Goal: Task Accomplishment & Management: Manage account settings

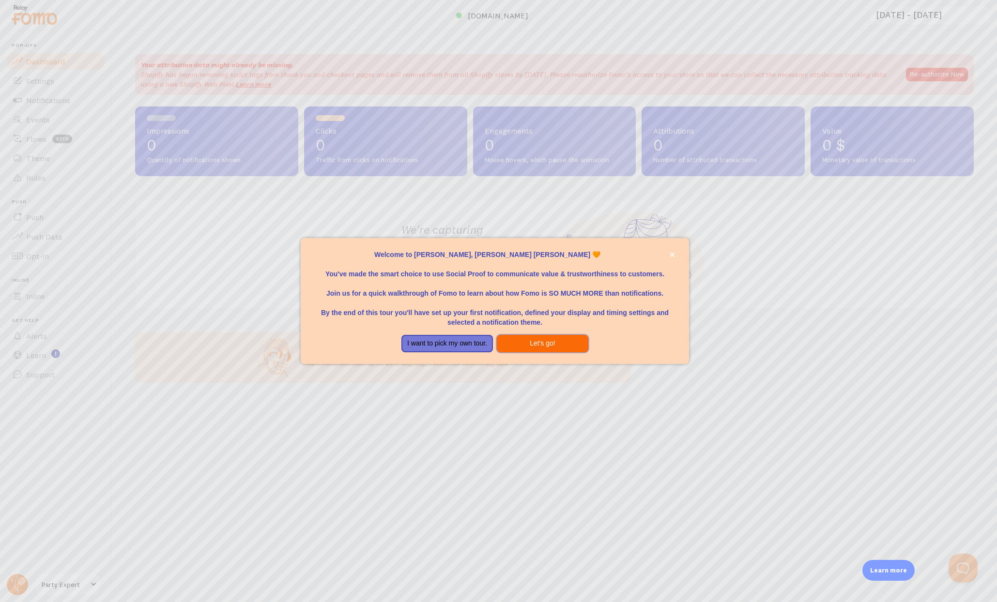
click at [535, 344] on button "Let's go!" at bounding box center [542, 343] width 91 height 17
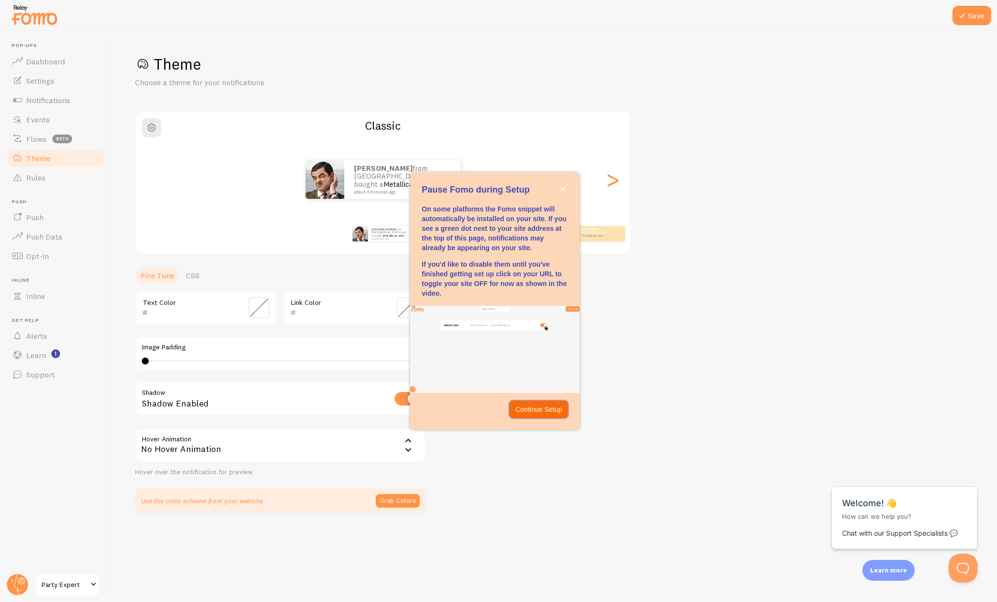
click at [537, 411] on p "Continue Setup" at bounding box center [538, 410] width 47 height 10
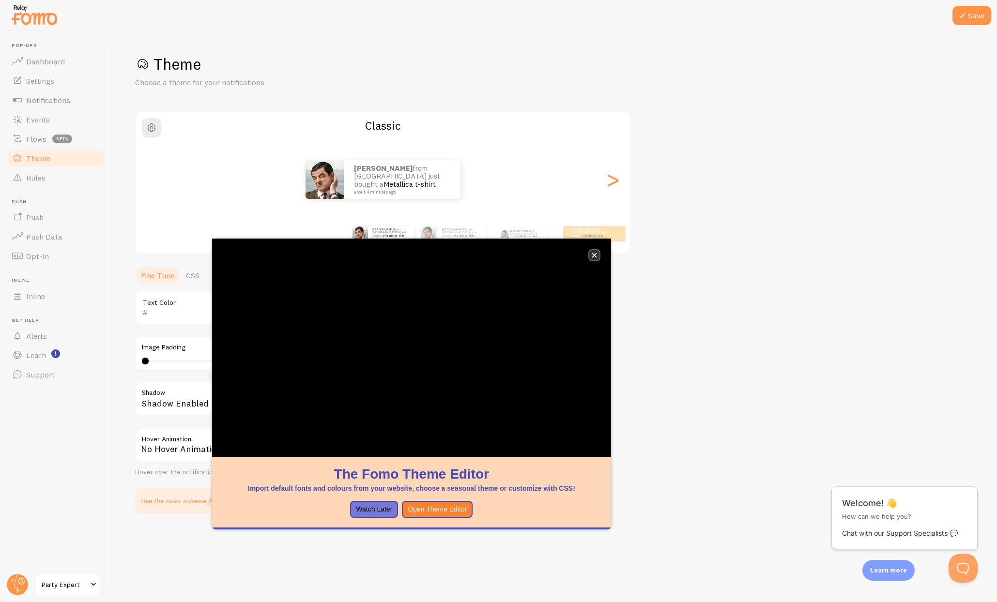
click at [593, 257] on icon "close," at bounding box center [594, 255] width 5 height 5
click at [597, 259] on button "close," at bounding box center [594, 255] width 10 height 10
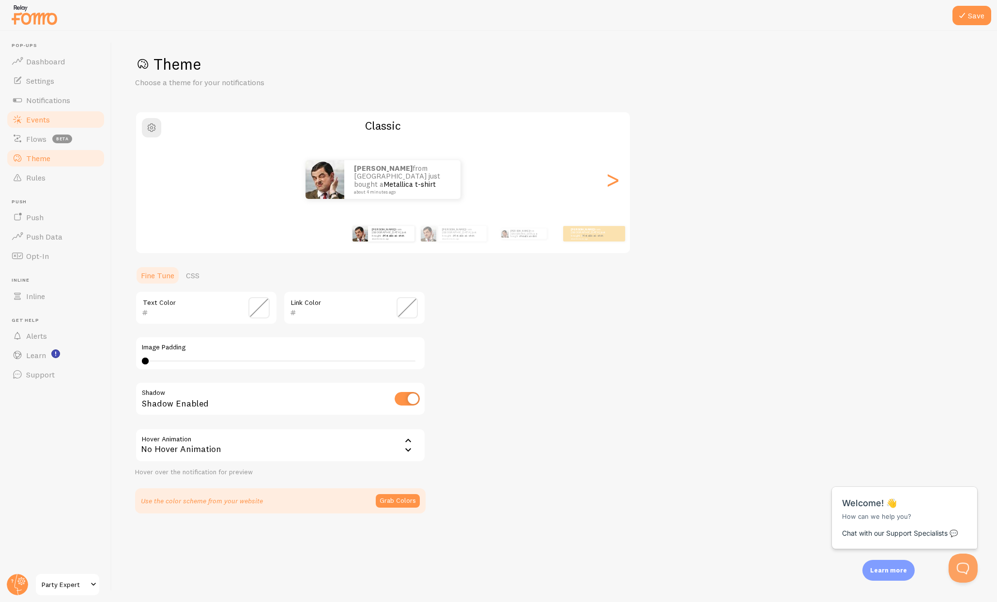
click at [57, 123] on link "Events" at bounding box center [56, 119] width 100 height 19
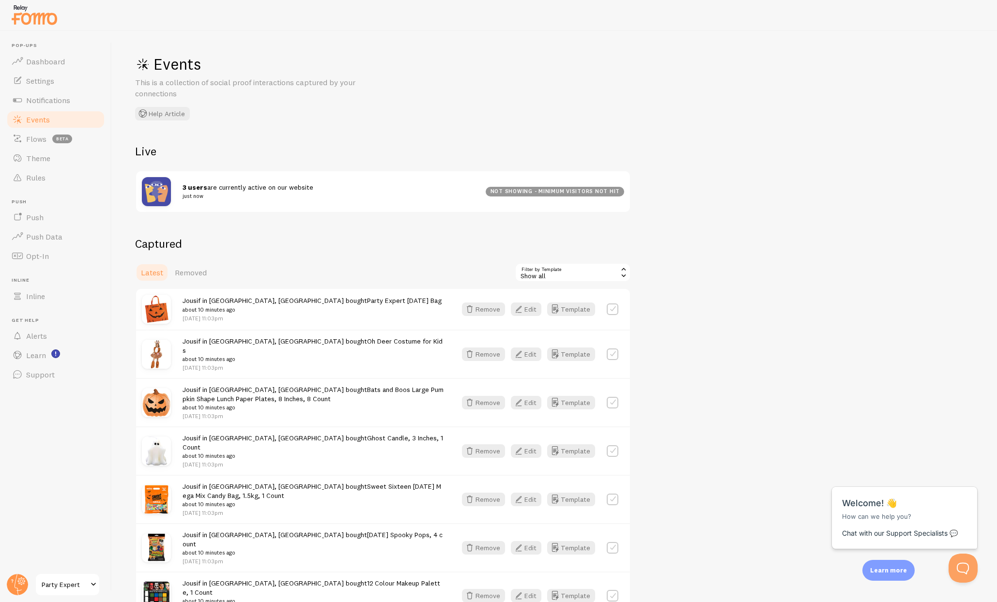
click at [204, 189] on strong "3 users" at bounding box center [195, 187] width 25 height 9
click at [39, 118] on span "Events" at bounding box center [38, 120] width 24 height 10
drag, startPoint x: 177, startPoint y: 187, endPoint x: 248, endPoint y: 198, distance: 72.1
click at [248, 198] on div "3 users are currently active on our website just now not showing - minimum visi…" at bounding box center [383, 191] width 494 height 41
click at [333, 133] on div "Events This is a collection of social proof interactions captured by your conne…" at bounding box center [554, 316] width 885 height 571
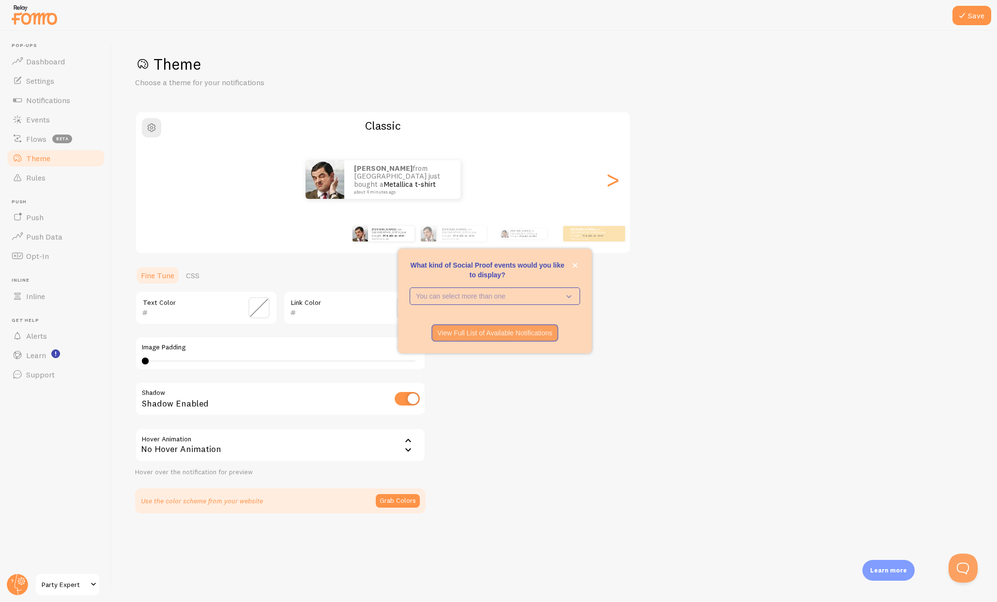
click at [411, 398] on input "checkbox" at bounding box center [407, 399] width 25 height 14
click at [403, 393] on input "checkbox" at bounding box center [407, 399] width 25 height 14
checkbox input "true"
click at [53, 63] on span "Dashboard" at bounding box center [45, 62] width 39 height 10
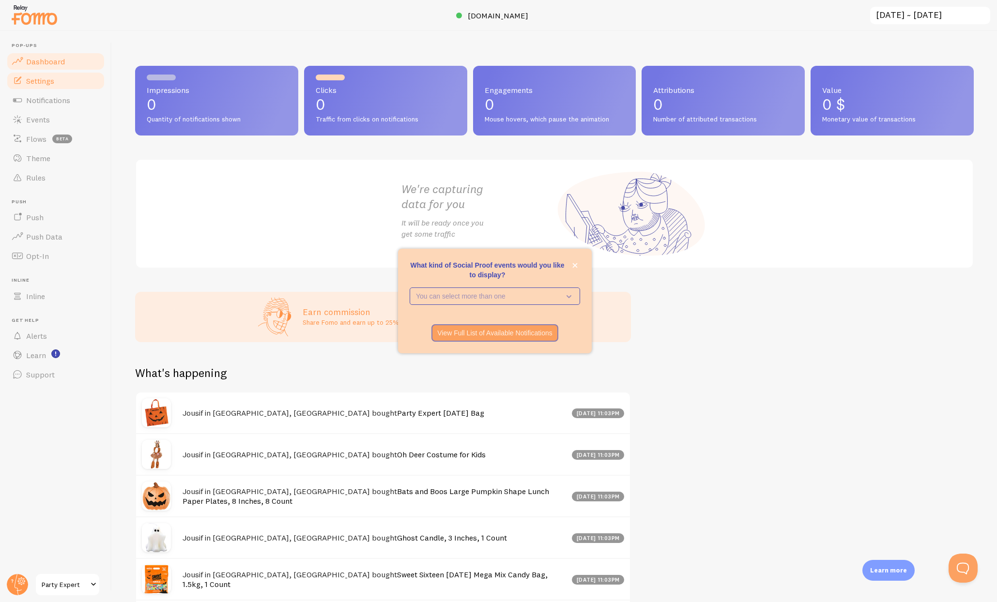
click at [61, 77] on link "Settings" at bounding box center [56, 80] width 100 height 19
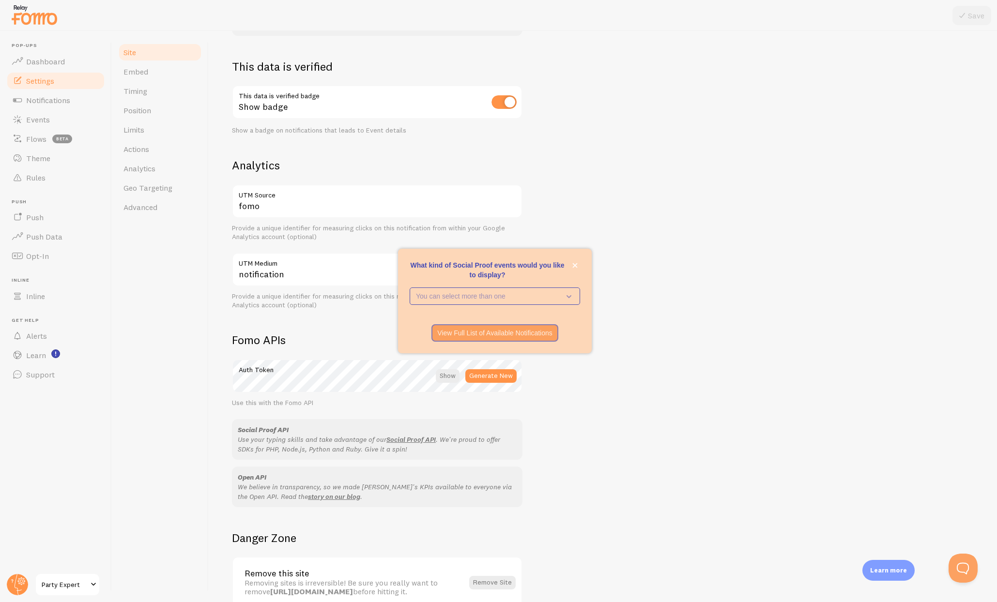
scroll to position [244, 0]
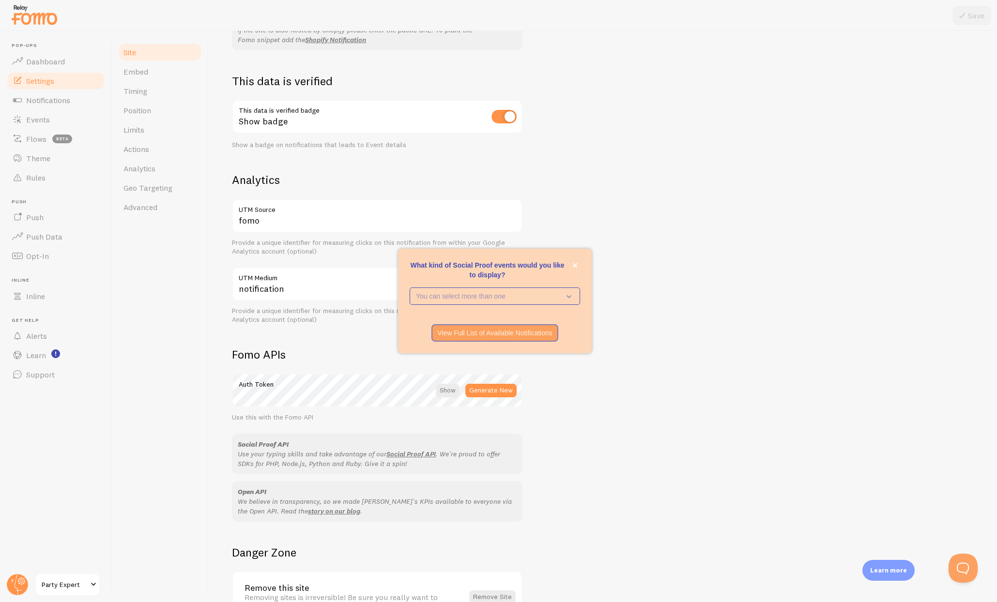
click at [506, 119] on input "checkbox" at bounding box center [503, 117] width 25 height 14
checkbox input "false"
click at [962, 16] on icon at bounding box center [962, 16] width 12 height 12
click at [576, 267] on icon "close," at bounding box center [575, 265] width 5 height 5
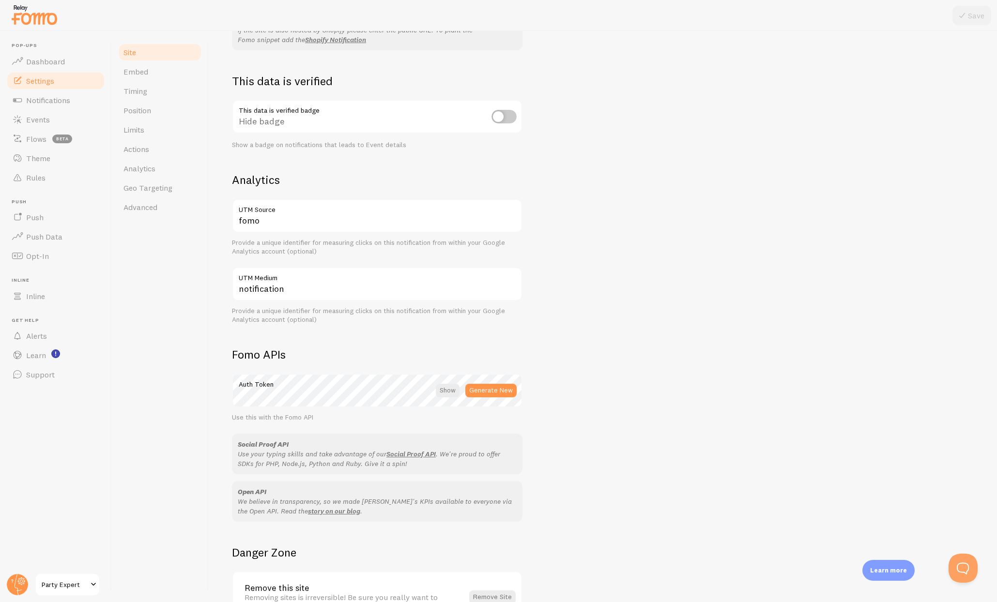
click at [60, 592] on link "Party Expert" at bounding box center [67, 584] width 65 height 23
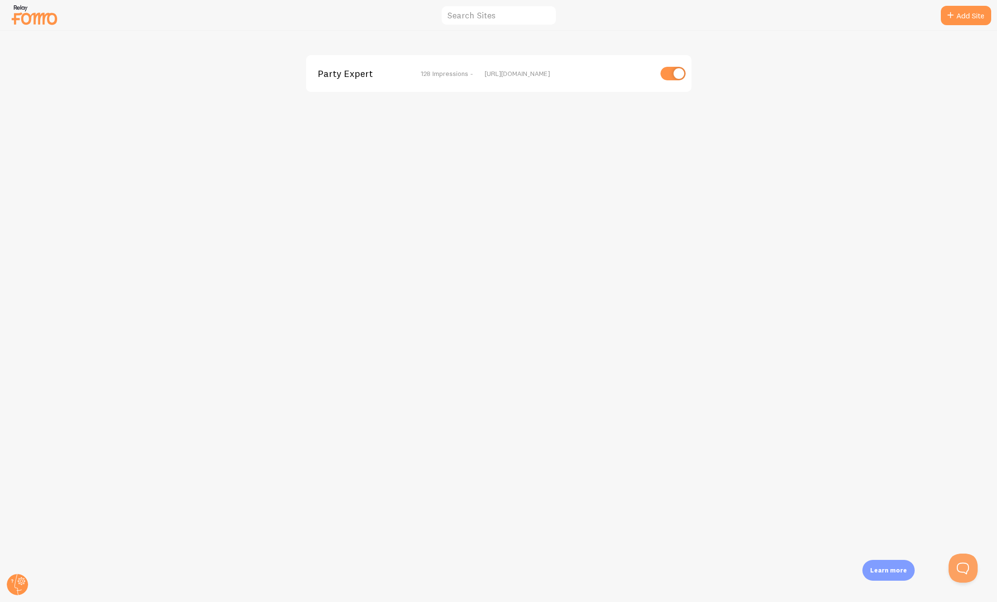
click at [665, 77] on input "checkbox" at bounding box center [672, 74] width 25 height 14
checkbox input "false"
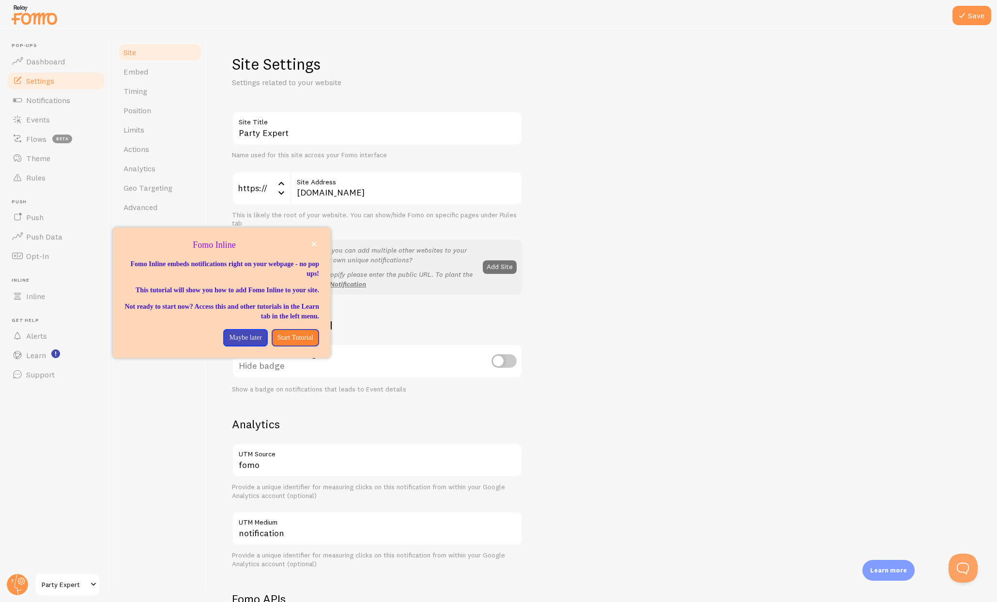
click at [62, 583] on span "Party Expert" at bounding box center [65, 585] width 46 height 12
click at [241, 343] on p "Maybe later" at bounding box center [245, 338] width 32 height 10
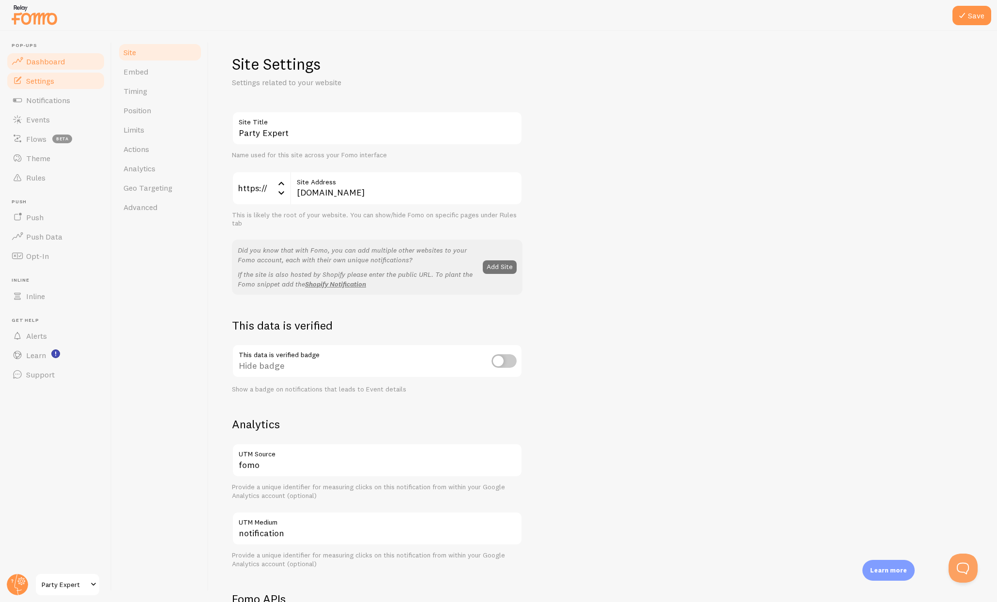
click at [53, 61] on span "Dashboard" at bounding box center [45, 62] width 39 height 10
click at [975, 19] on button "Save" at bounding box center [971, 15] width 39 height 19
click at [37, 59] on span "Dashboard" at bounding box center [45, 62] width 39 height 10
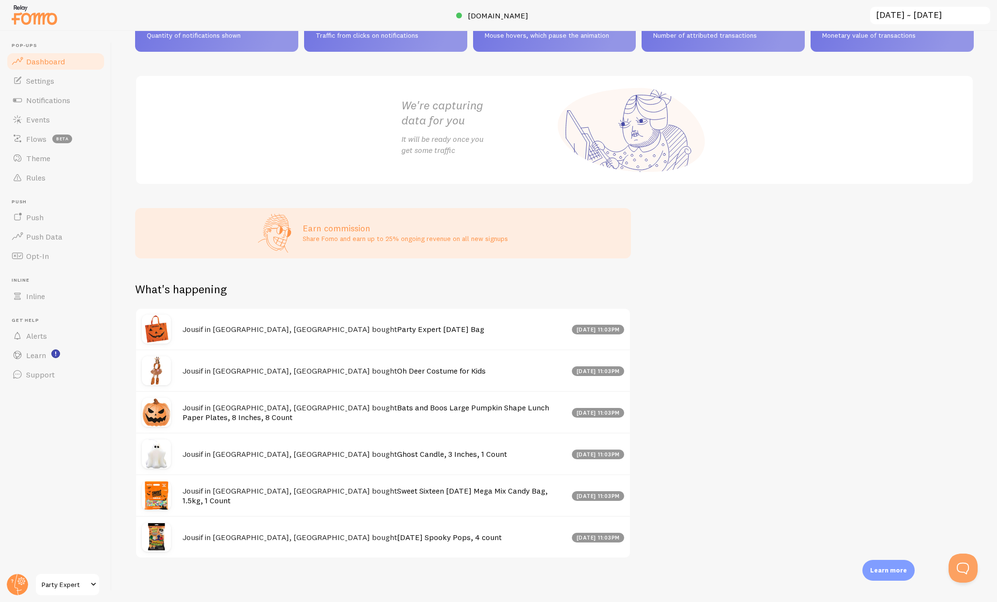
scroll to position [84, 0]
